Goal: Find specific page/section: Find specific page/section

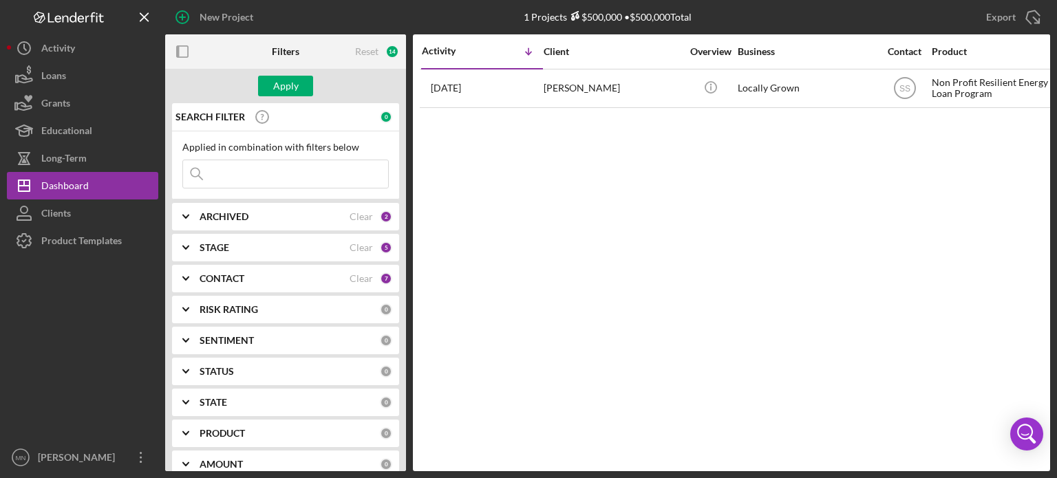
click at [253, 180] on input at bounding box center [285, 174] width 205 height 28
click at [207, 173] on input "moovin on up" at bounding box center [285, 174] width 205 height 28
click at [266, 169] on input "movin on up" at bounding box center [285, 174] width 205 height 28
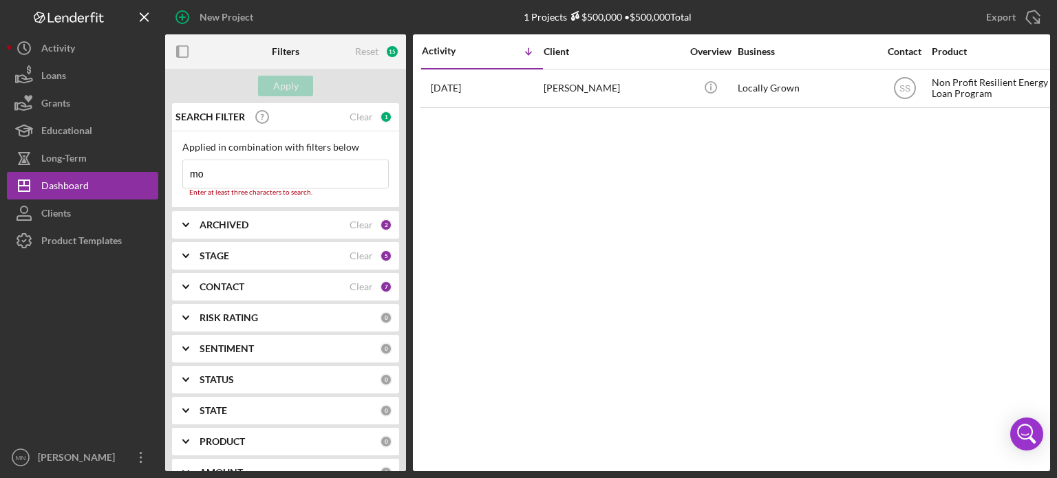
type input "m"
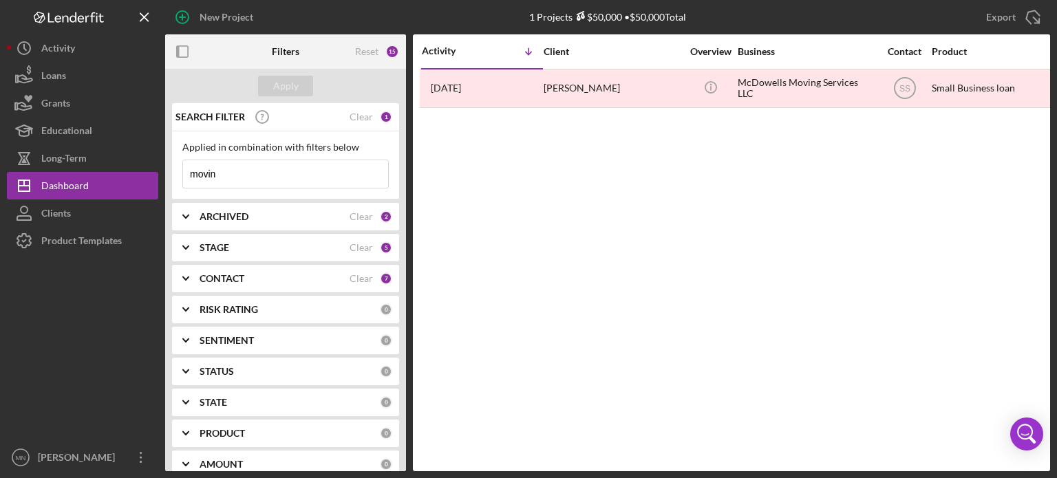
click at [299, 171] on input "movin" at bounding box center [285, 174] width 205 height 28
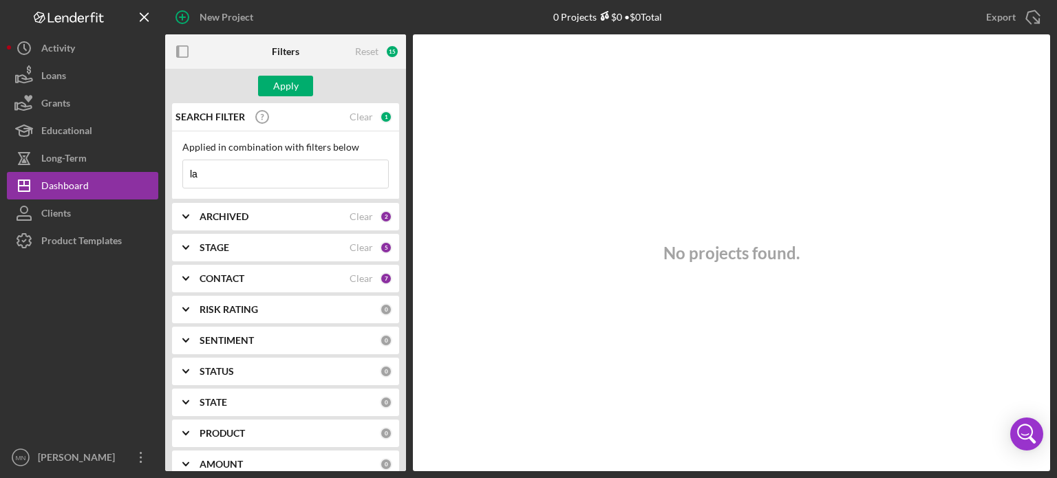
type input "l"
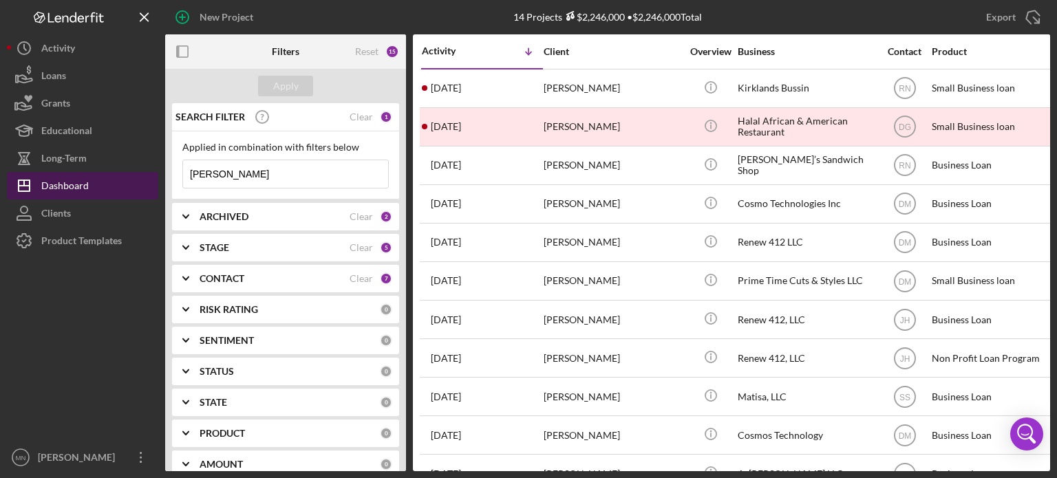
drag, startPoint x: 203, startPoint y: 176, endPoint x: 154, endPoint y: 180, distance: 49.8
click at [154, 180] on div "New Project 14 Projects $2,246,000 • $2,246,000 Total locally Export Icon/Expor…" at bounding box center [529, 236] width 1044 height 472
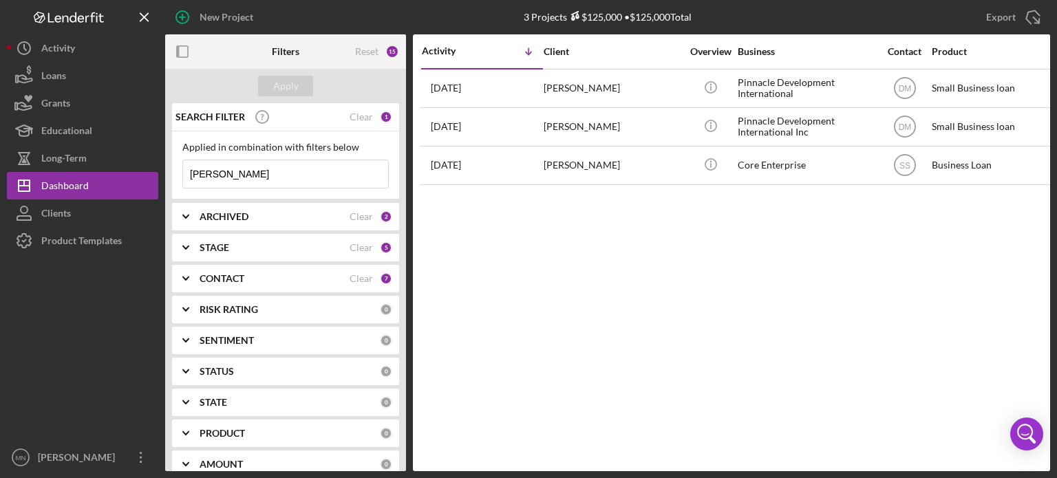
click at [292, 180] on input "sean lazar" at bounding box center [285, 174] width 205 height 28
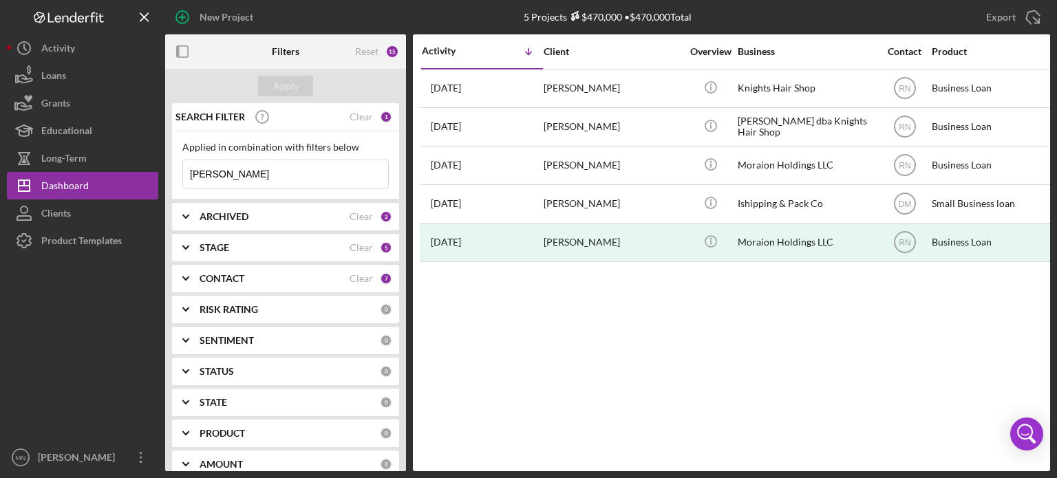
click at [227, 171] on input "[PERSON_NAME]" at bounding box center [285, 174] width 205 height 28
type input "a"
click at [401, 450] on div "SEARCH FILTER 0 Applied in combination with filters below Icon/Menu Close Icon/…" at bounding box center [285, 287] width 241 height 368
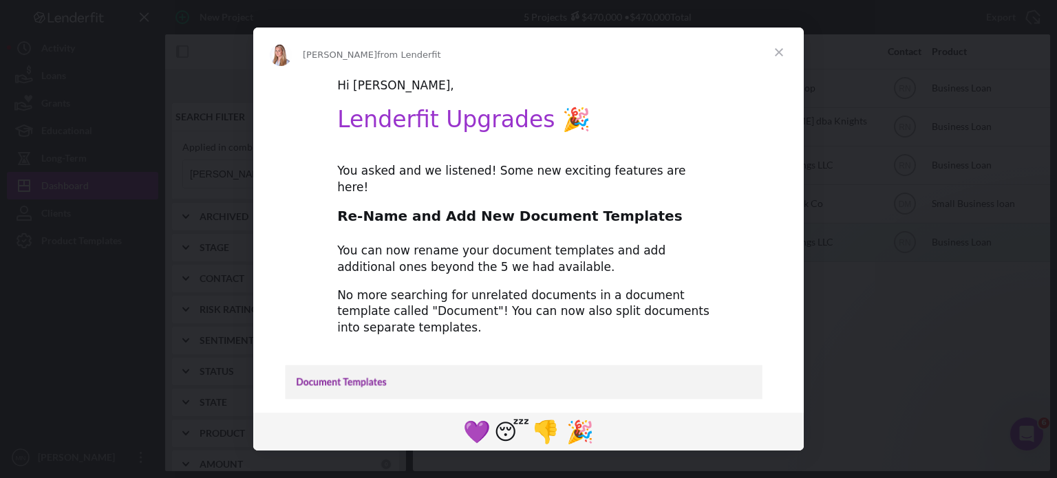
click at [778, 54] on span "Close" at bounding box center [779, 53] width 50 height 50
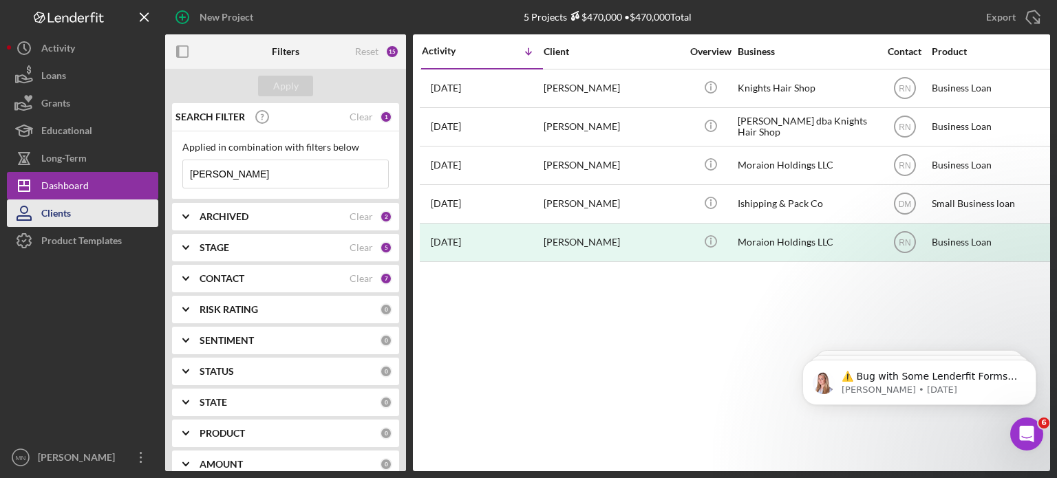
click at [77, 224] on button "Clients" at bounding box center [82, 214] width 151 height 28
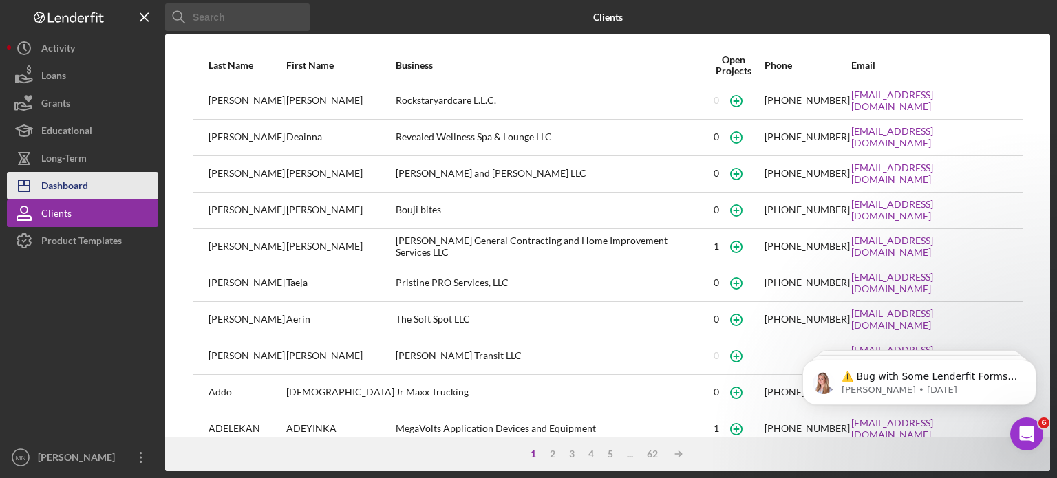
click at [70, 179] on div "Dashboard" at bounding box center [64, 187] width 47 height 31
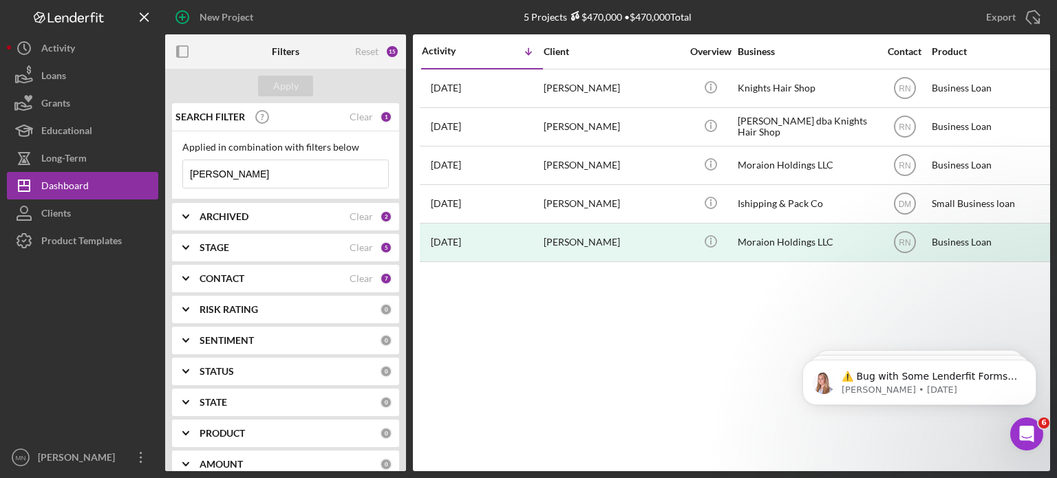
click at [307, 174] on input "[PERSON_NAME]" at bounding box center [285, 174] width 205 height 28
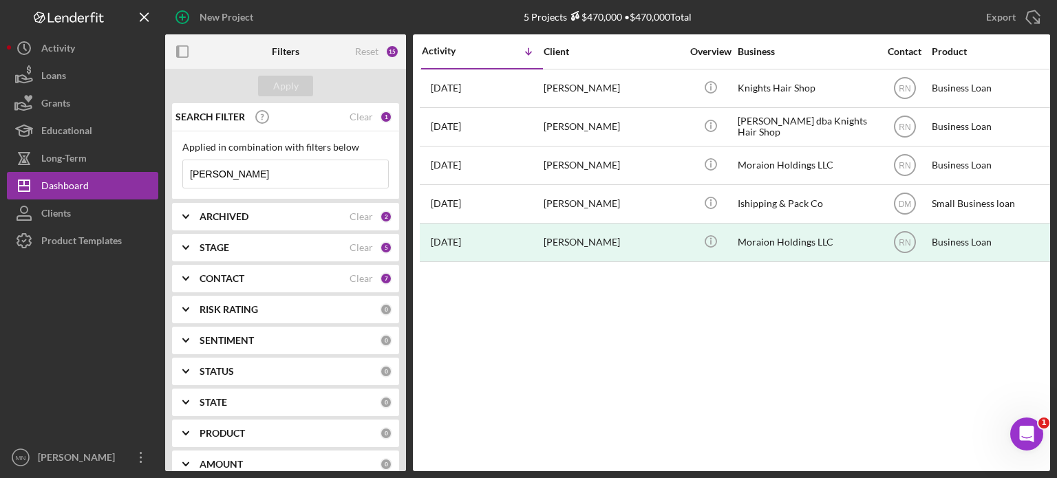
click at [233, 178] on input "[PERSON_NAME]" at bounding box center [285, 174] width 205 height 28
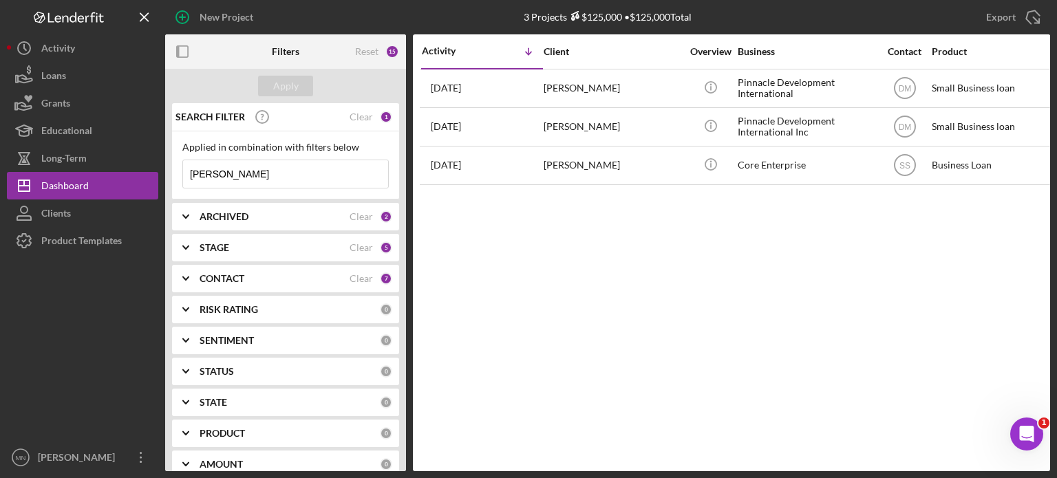
click at [233, 178] on input "[PERSON_NAME]" at bounding box center [285, 174] width 205 height 28
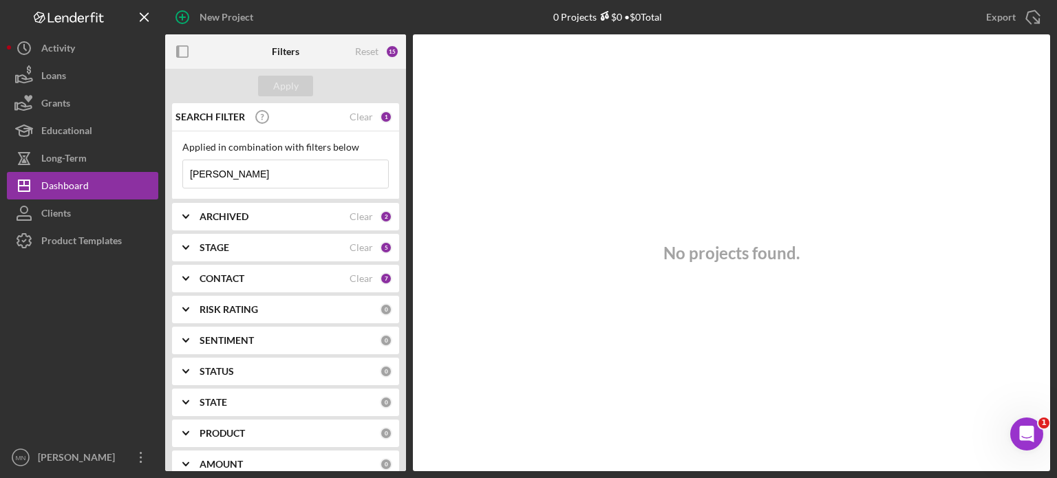
type input "[PERSON_NAME]"
